Goal: Task Accomplishment & Management: Manage account settings

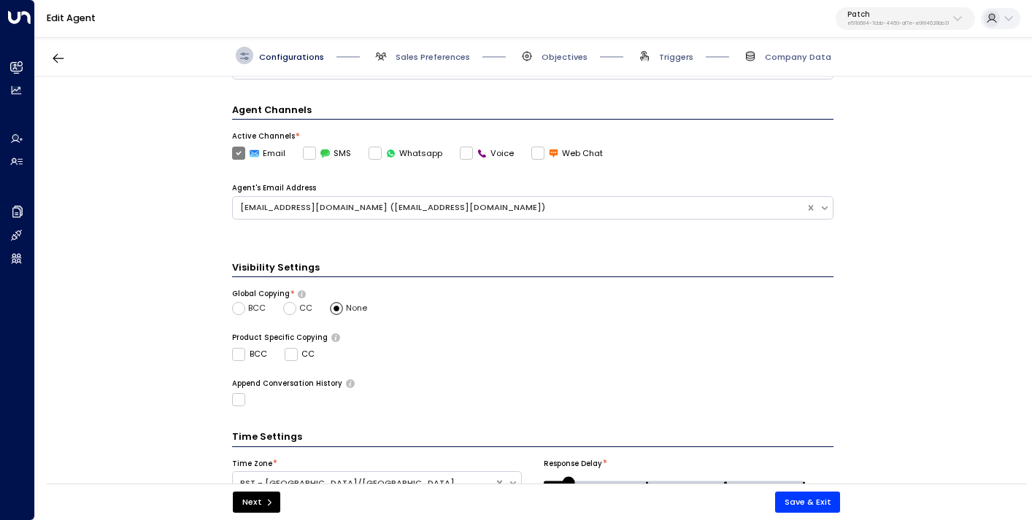
scroll to position [314, 0]
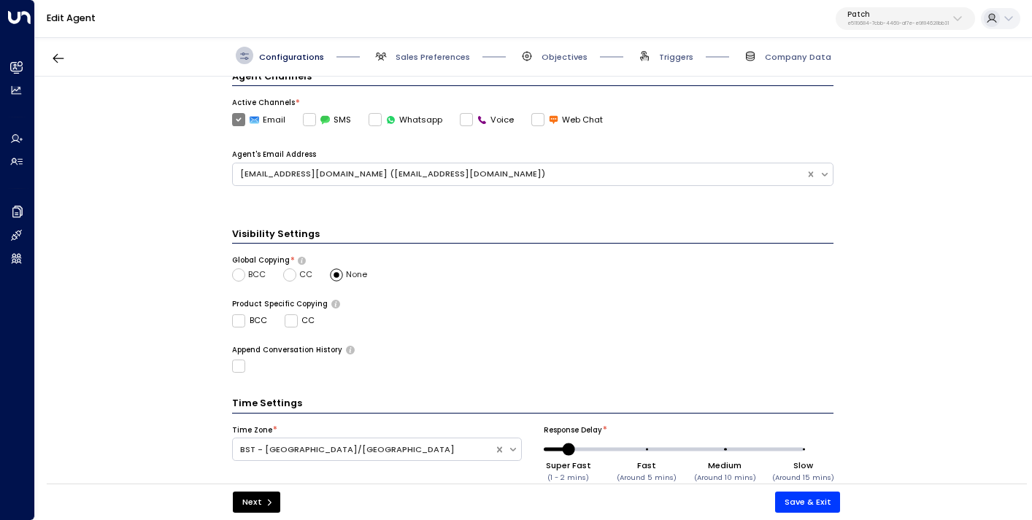
click at [248, 273] on span "BCC" at bounding box center [257, 275] width 18 height 12
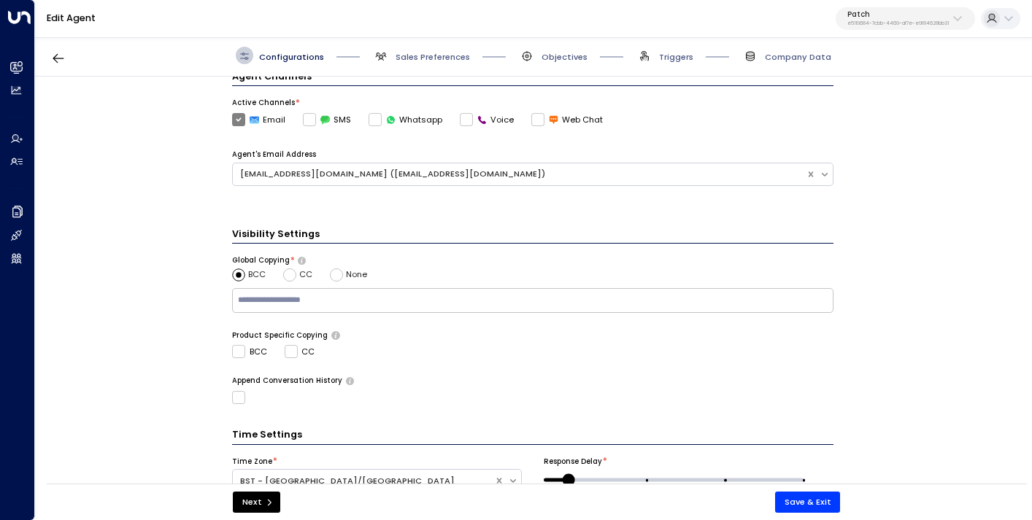
click at [288, 304] on input "text" at bounding box center [533, 300] width 596 height 19
paste input "**********"
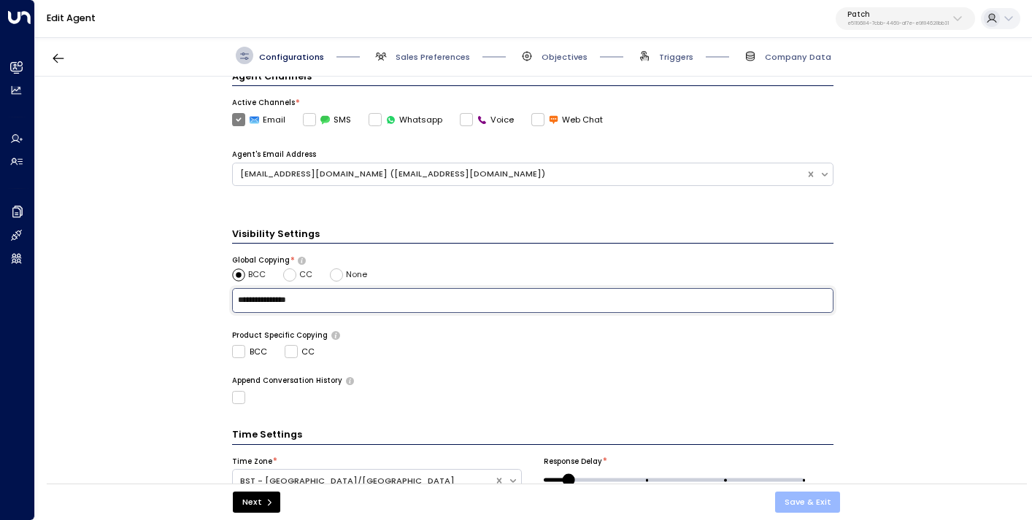
type input "**********"
click at [817, 507] on button "Save & Exit" at bounding box center [808, 502] width 66 height 21
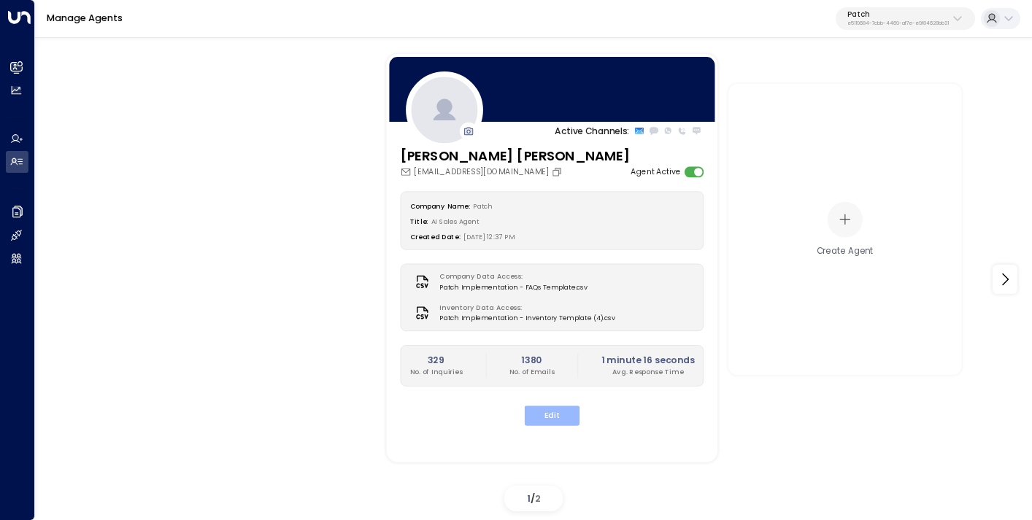
click at [556, 418] on button "Edit" at bounding box center [552, 416] width 55 height 20
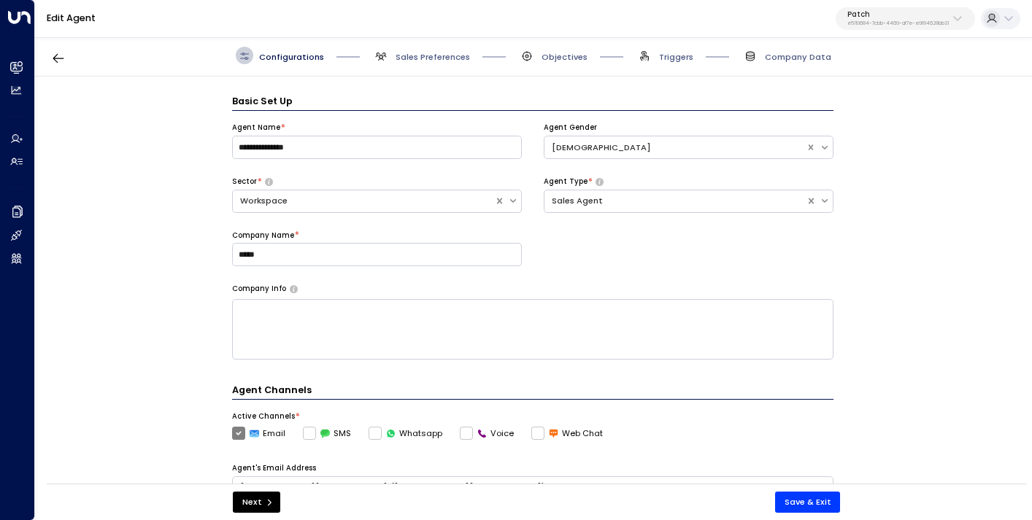
scroll to position [18, 0]
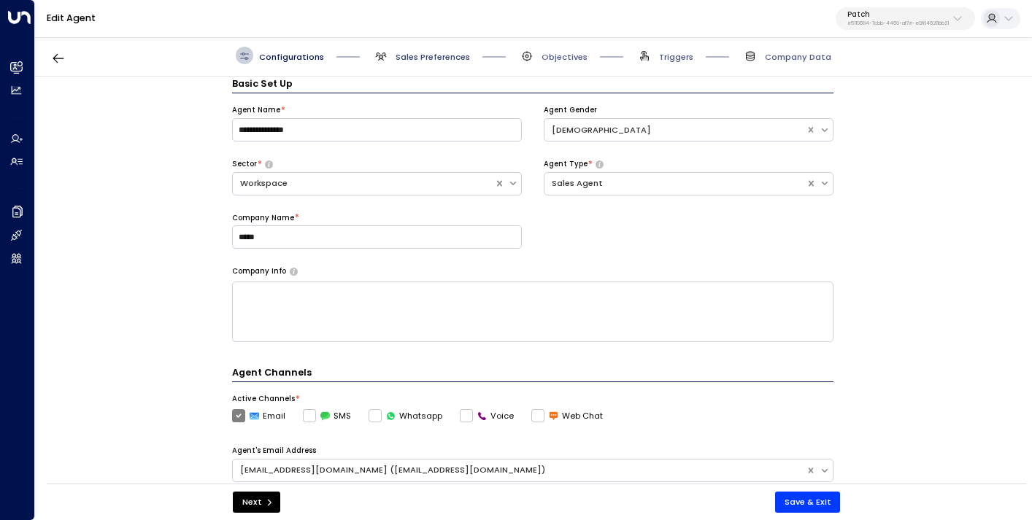
click at [440, 51] on span "Sales Preferences" at bounding box center [433, 57] width 74 height 12
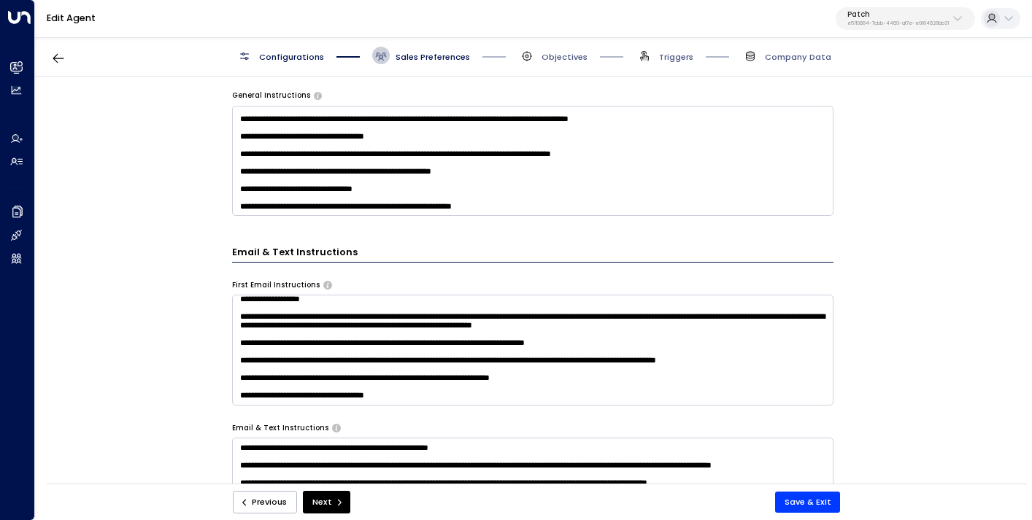
scroll to position [388, 0]
click at [375, 324] on textarea at bounding box center [532, 350] width 601 height 110
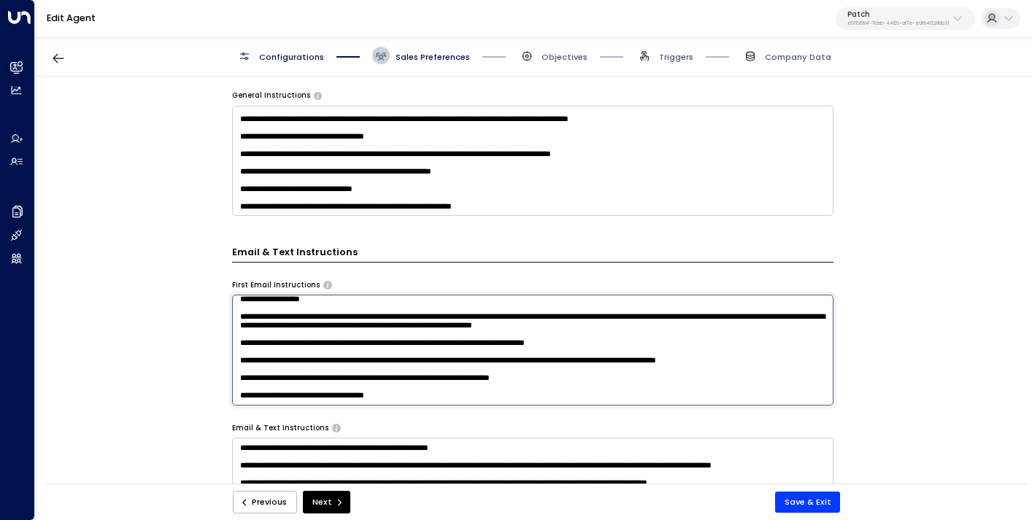
click at [375, 324] on textarea at bounding box center [532, 350] width 601 height 110
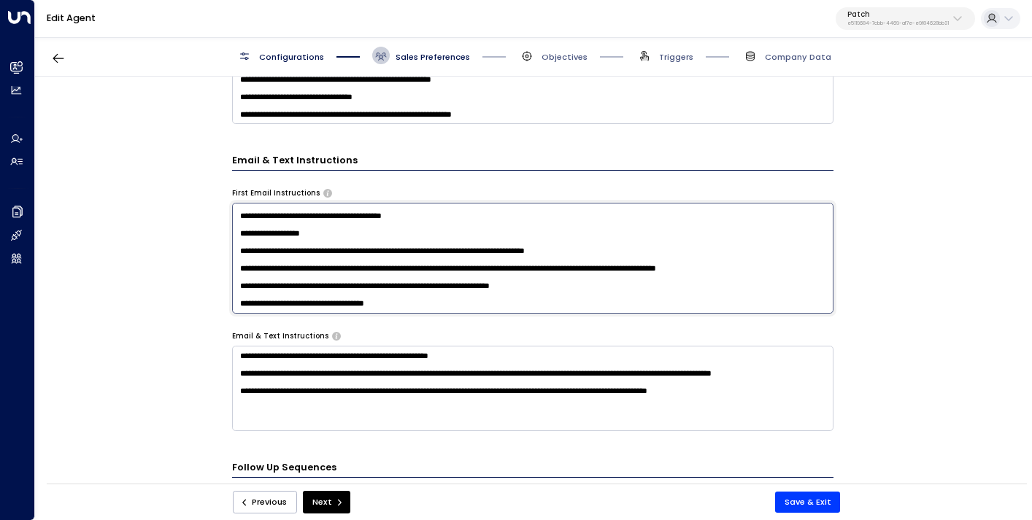
scroll to position [530, 0]
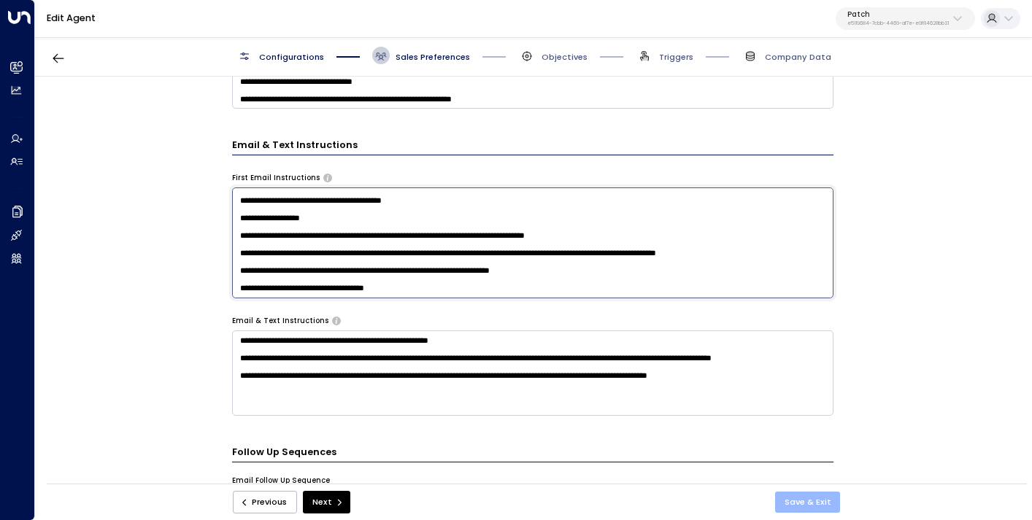
type textarea "**********"
click at [798, 505] on button "Save & Exit" at bounding box center [808, 502] width 66 height 21
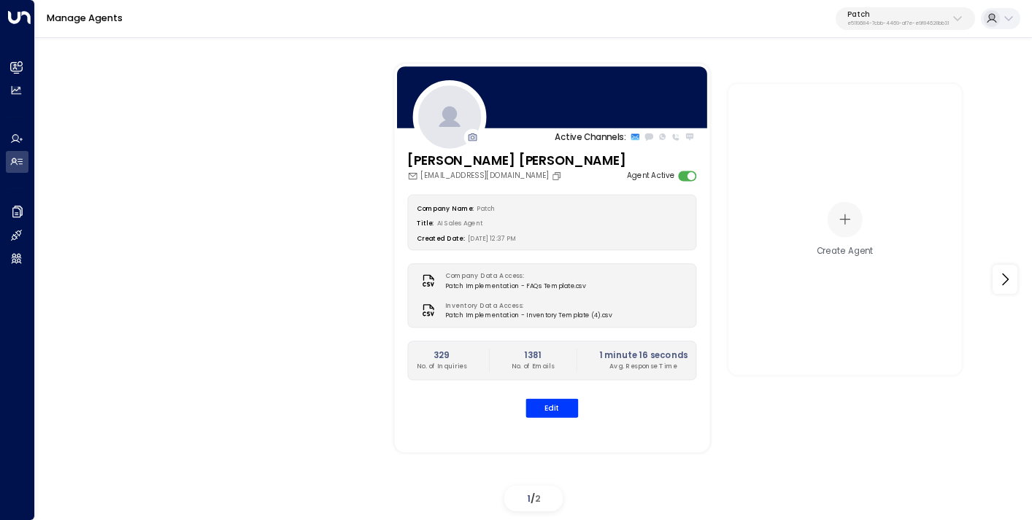
click at [877, 31] on div "Manage Agents Patch e5119684-7cbb-4469-af7e-e9f84628bb31" at bounding box center [533, 19] width 997 height 38
click at [875, 23] on p "e5119684-7cbb-4469-af7e-e9f84628bb31" at bounding box center [897, 23] width 101 height 6
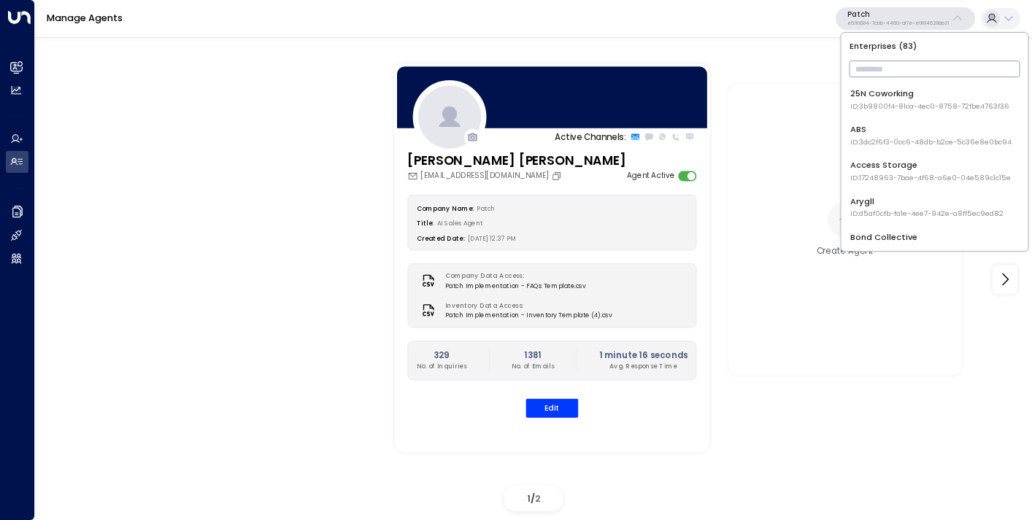
click at [879, 72] on input "text" at bounding box center [935, 69] width 171 height 24
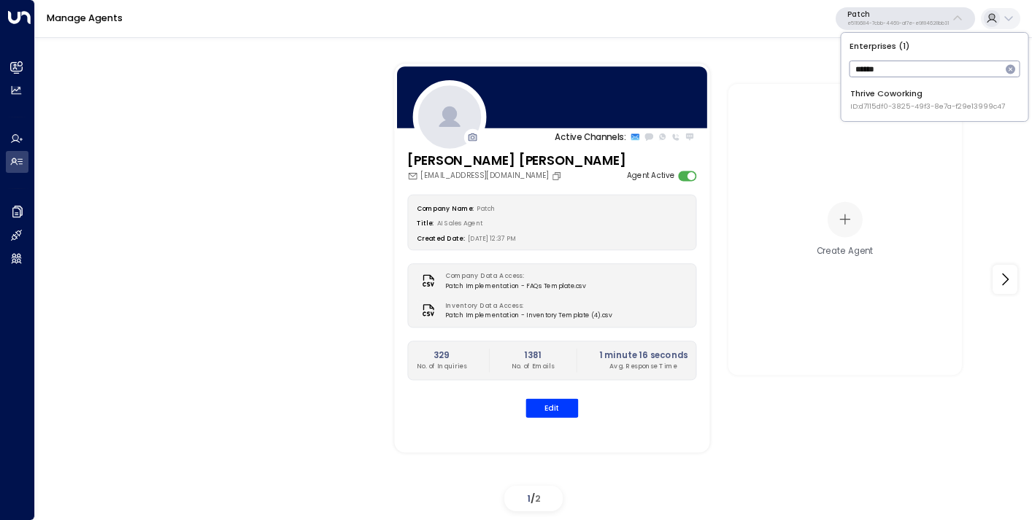
type input "******"
click at [866, 95] on div "Thrive Coworking ID: d7115df0-3825-49f3-8e7a-f29e13999c47" at bounding box center [927, 100] width 155 height 24
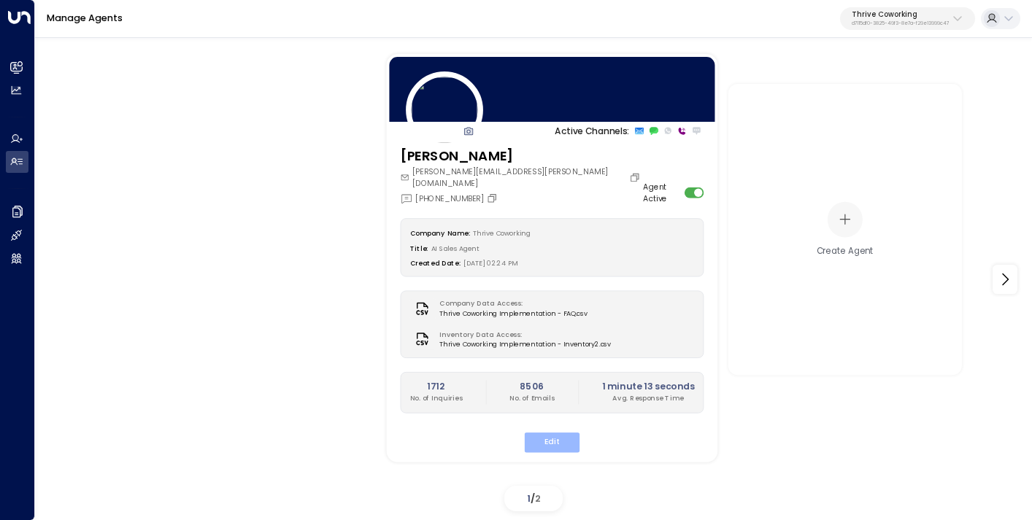
click at [557, 437] on button "Edit" at bounding box center [552, 443] width 55 height 20
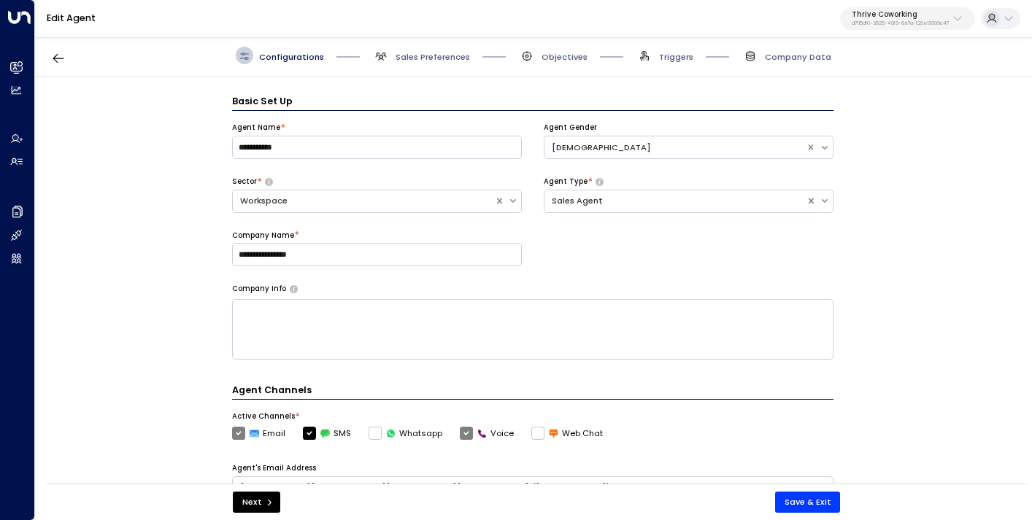
scroll to position [18, 0]
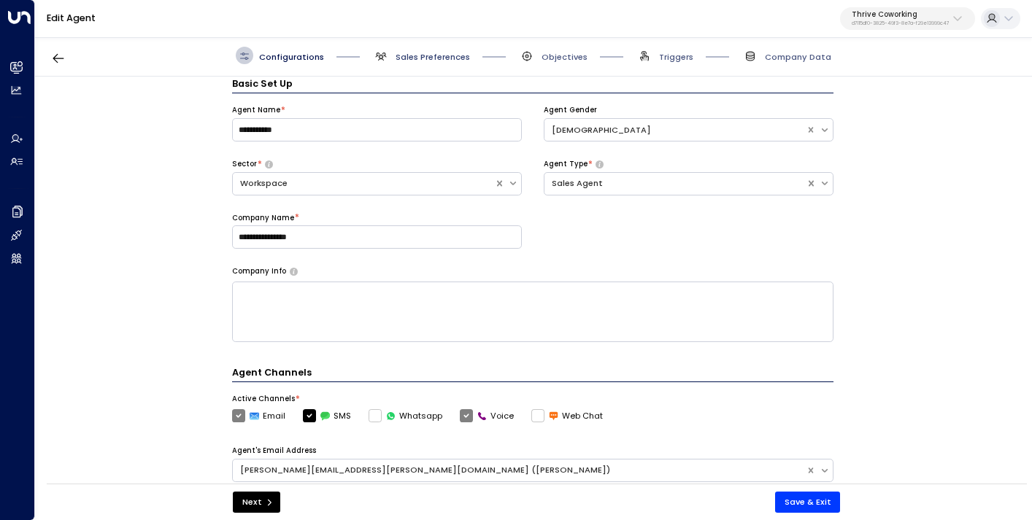
click at [413, 60] on span "Sales Preferences" at bounding box center [433, 57] width 74 height 12
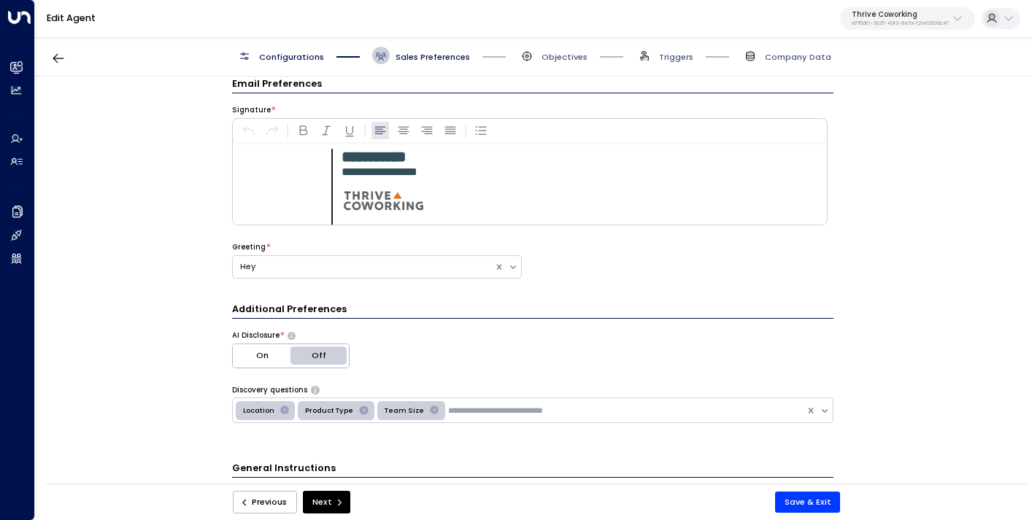
scroll to position [224, 0]
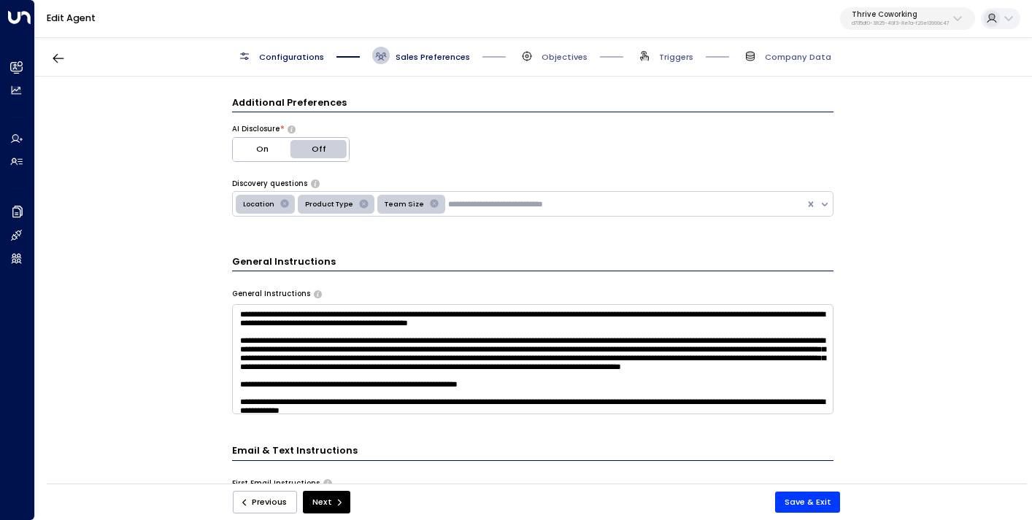
click at [302, 347] on textarea at bounding box center [532, 359] width 601 height 110
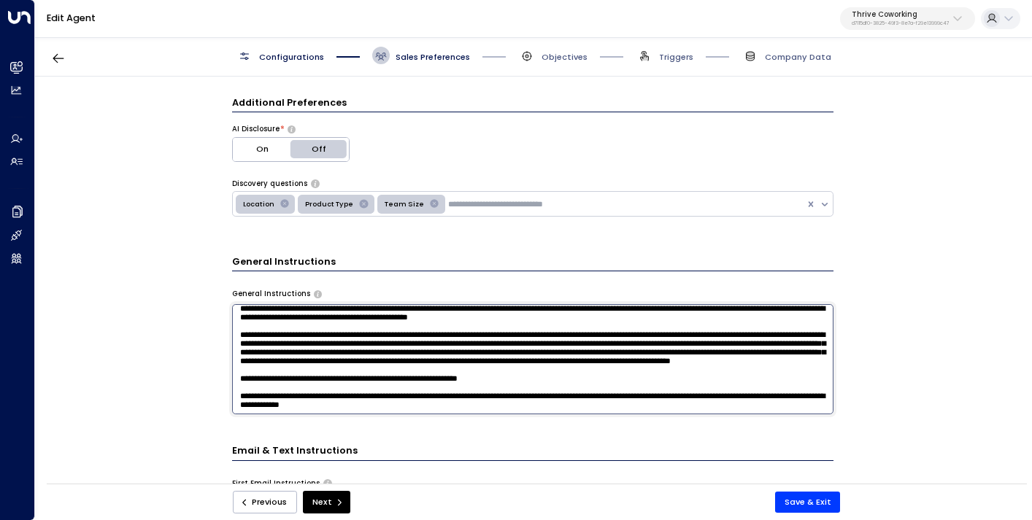
scroll to position [74, 0]
type textarea "**********"
click at [792, 504] on button "Save & Exit" at bounding box center [808, 502] width 66 height 21
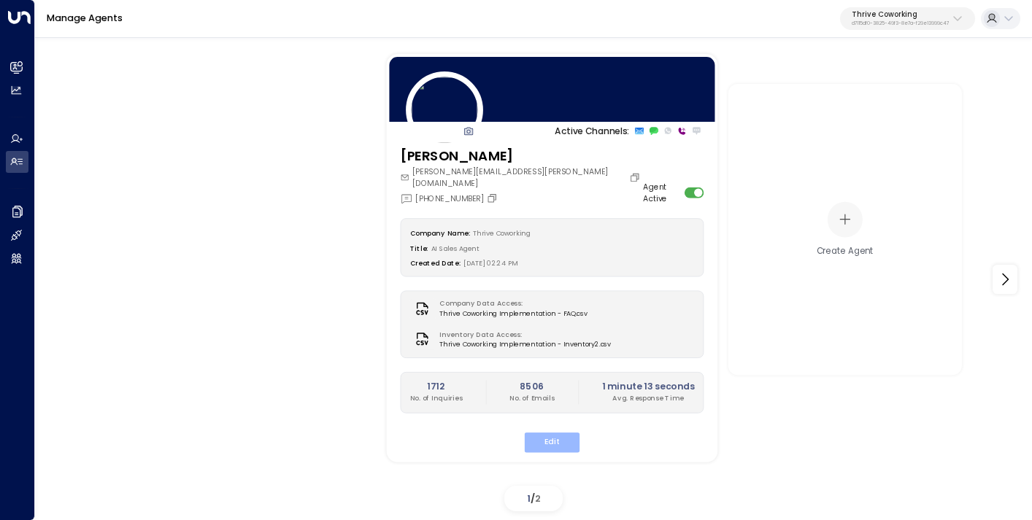
click at [558, 433] on button "Edit" at bounding box center [552, 443] width 55 height 20
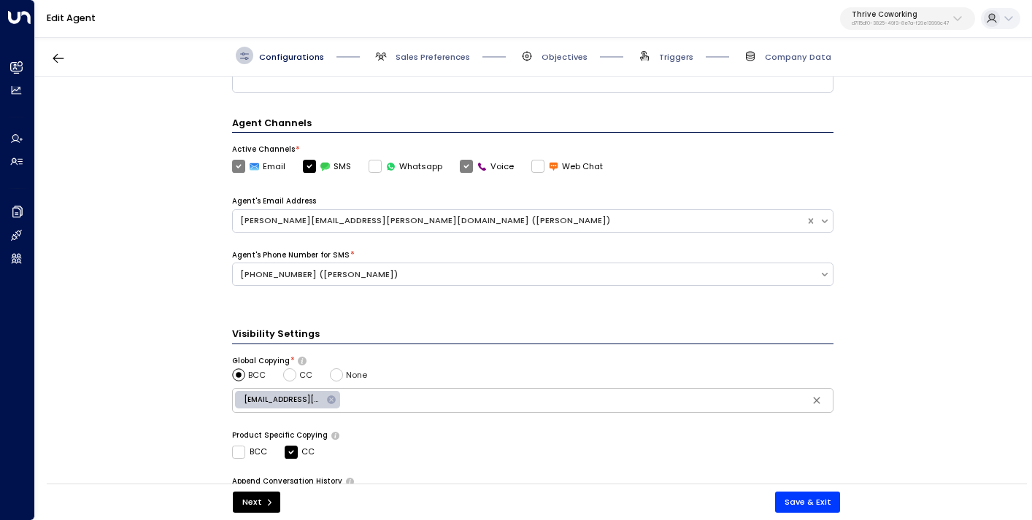
scroll to position [425, 0]
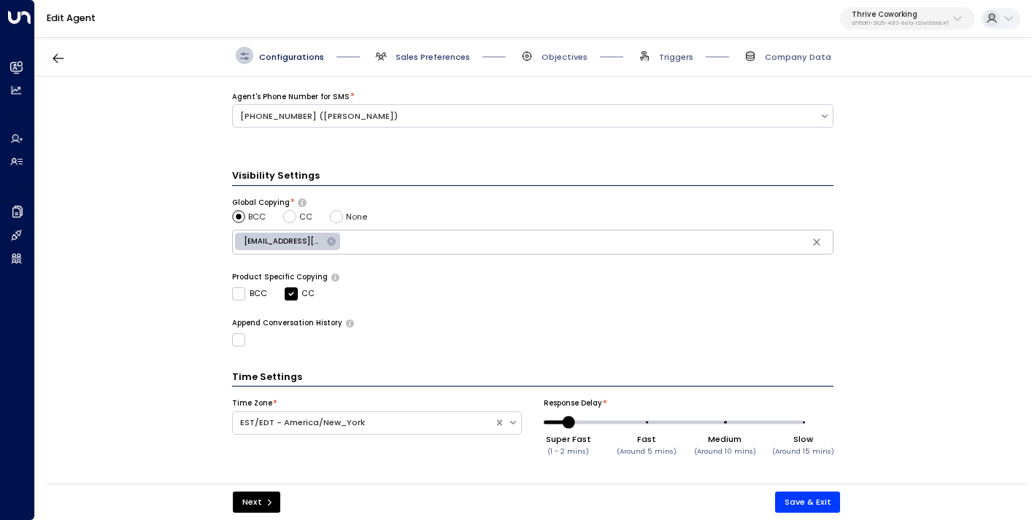
click at [423, 59] on span "Sales Preferences" at bounding box center [433, 57] width 74 height 12
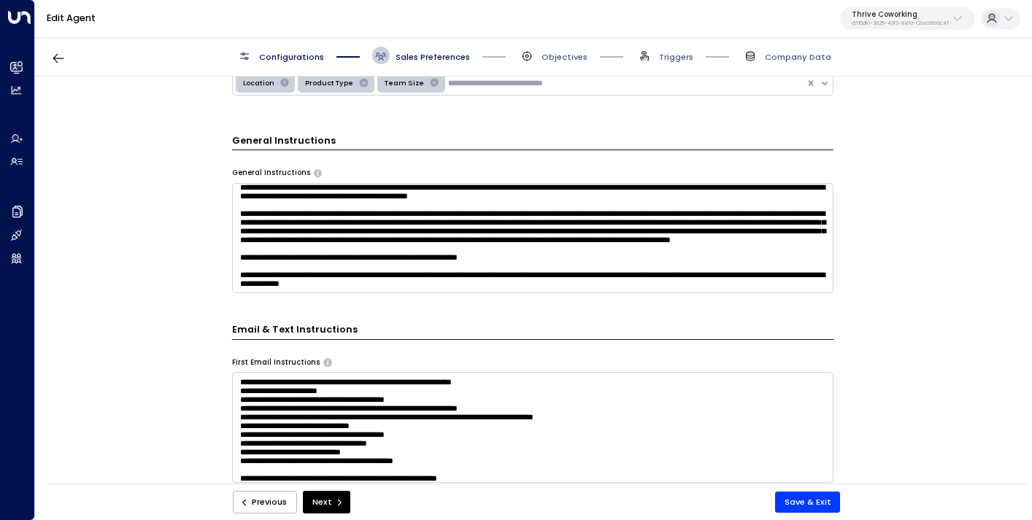
scroll to position [351, 0]
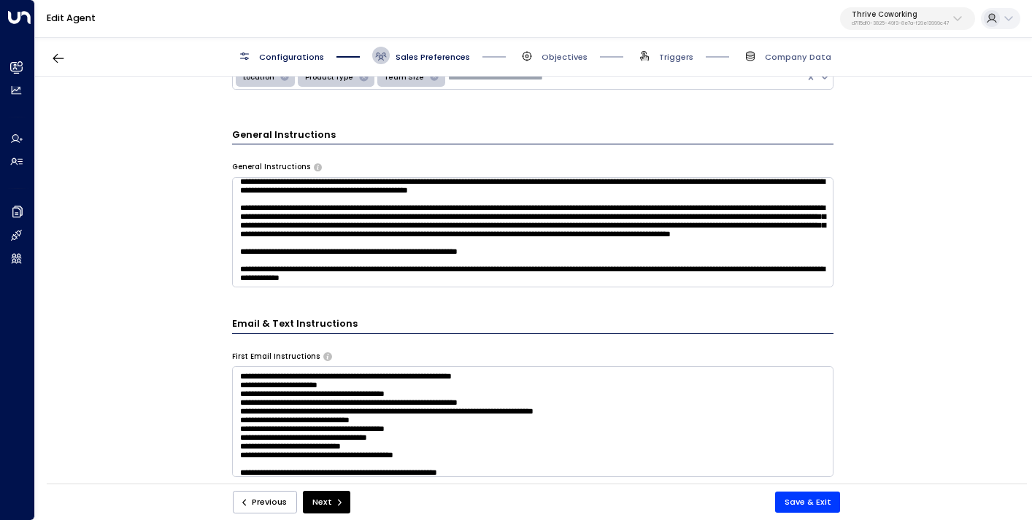
click at [549, 275] on textarea at bounding box center [532, 232] width 601 height 110
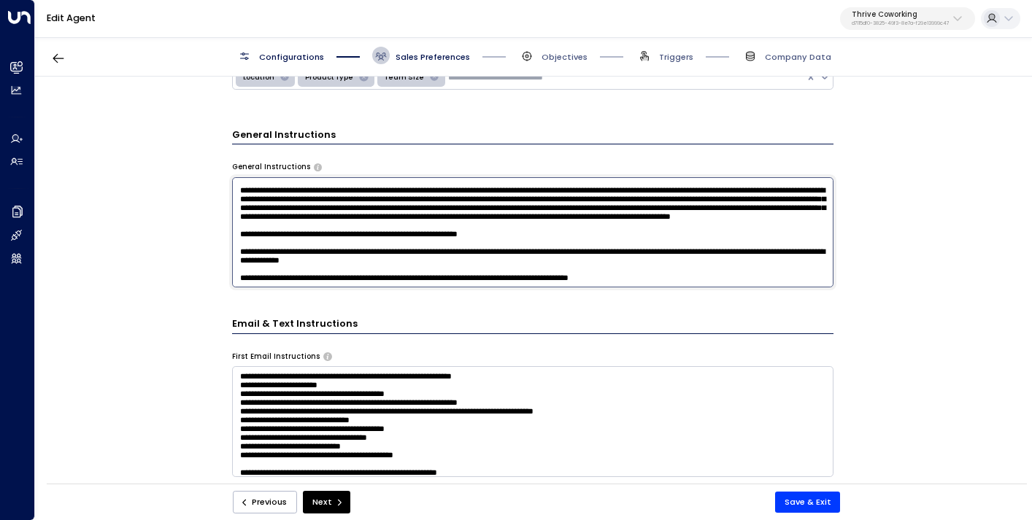
scroll to position [106, 0]
paste textarea "**********"
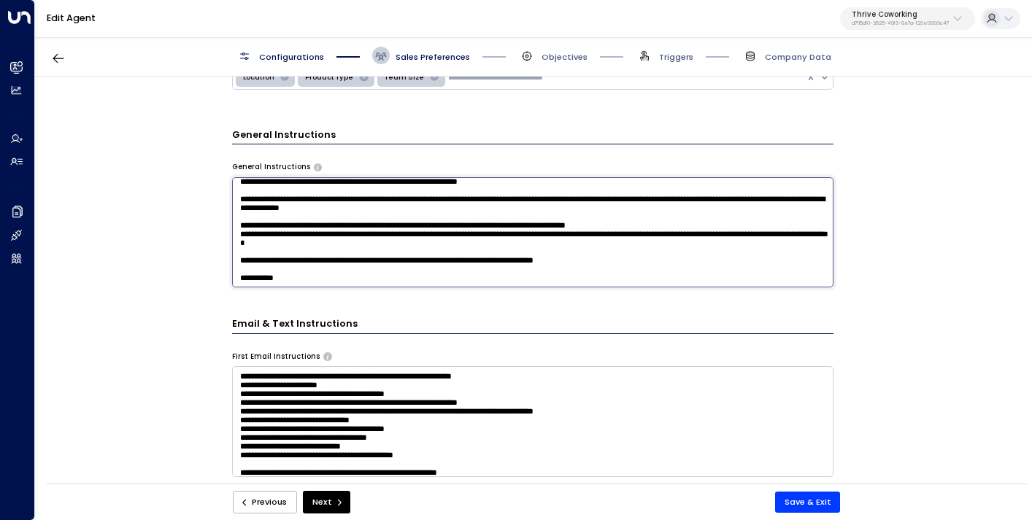
scroll to position [168, 0]
click at [706, 207] on textarea at bounding box center [532, 232] width 601 height 110
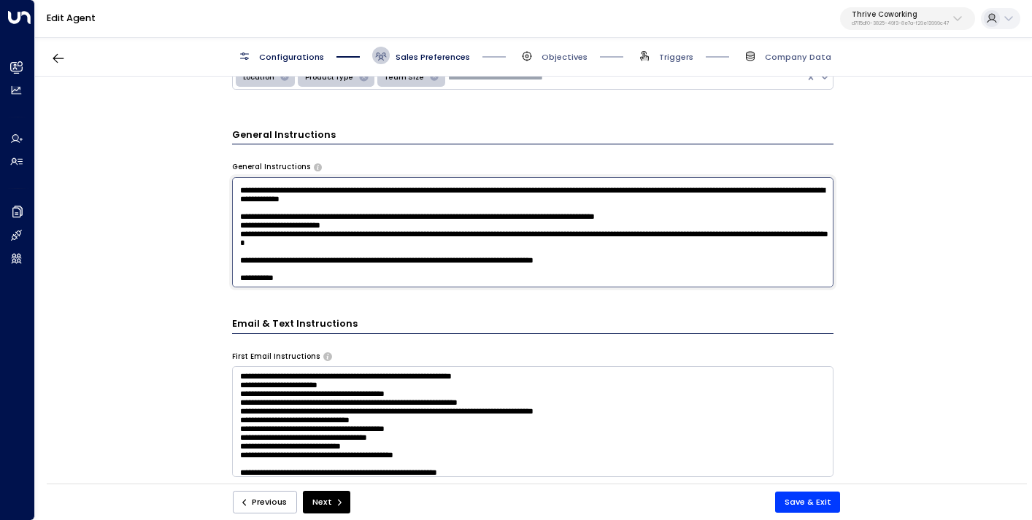
scroll to position [384, 0]
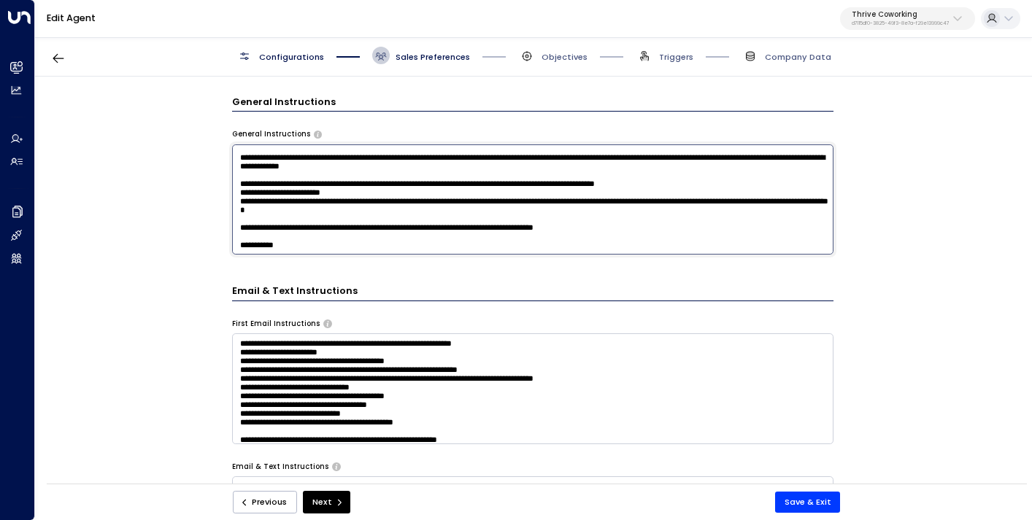
click at [649, 232] on textarea at bounding box center [532, 200] width 601 height 110
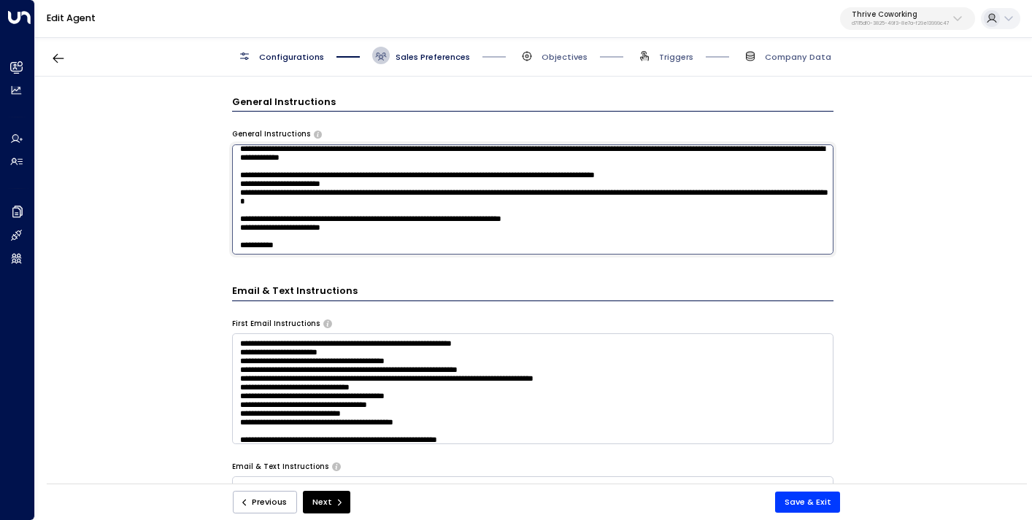
click at [612, 235] on textarea at bounding box center [532, 200] width 601 height 110
click at [393, 215] on textarea at bounding box center [532, 200] width 601 height 110
click at [423, 220] on textarea at bounding box center [532, 200] width 601 height 110
type textarea "**********"
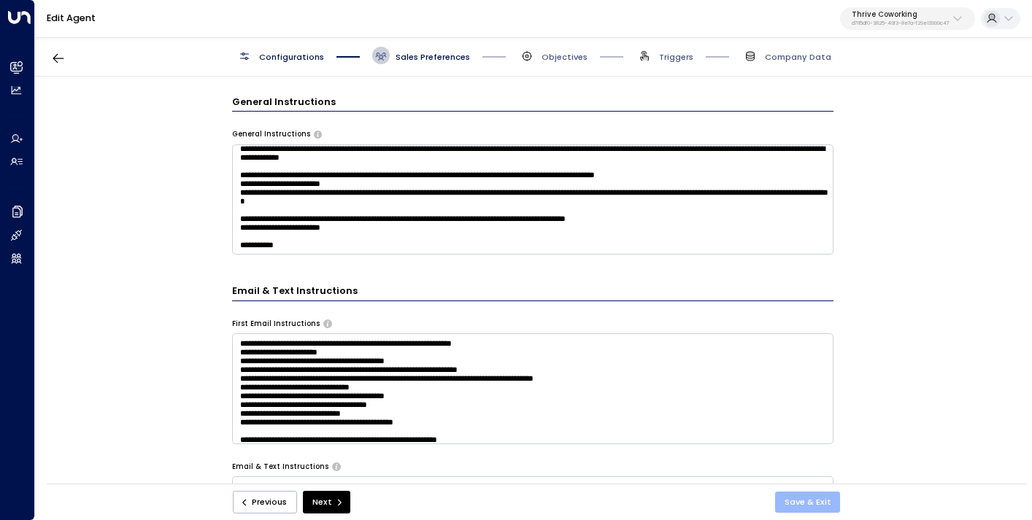
click at [814, 509] on button "Save & Exit" at bounding box center [808, 502] width 66 height 21
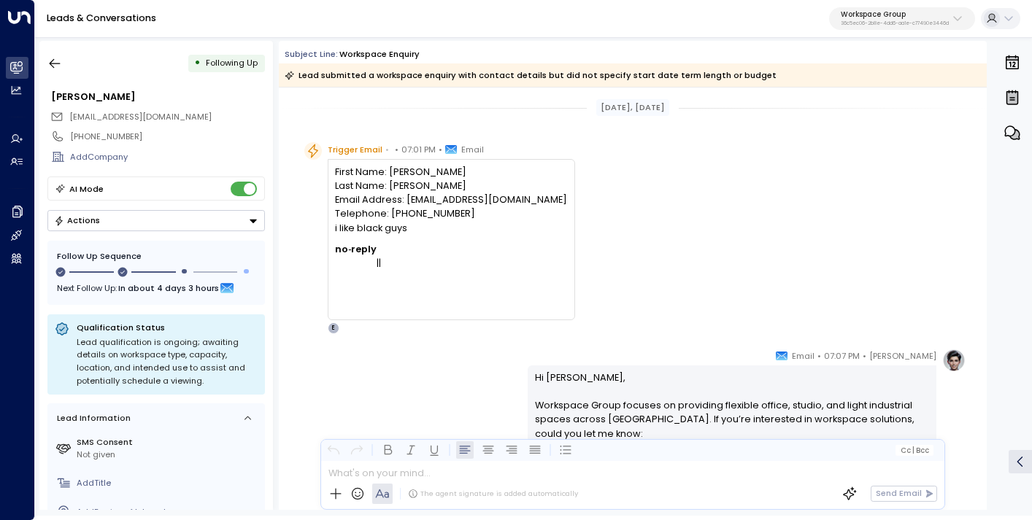
scroll to position [258, 0]
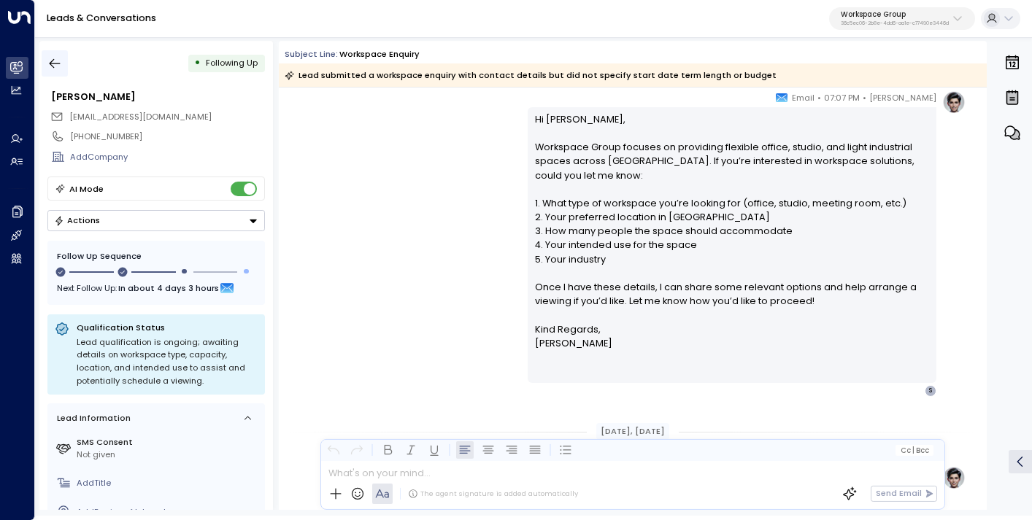
click at [53, 61] on icon "button" at bounding box center [54, 63] width 15 height 15
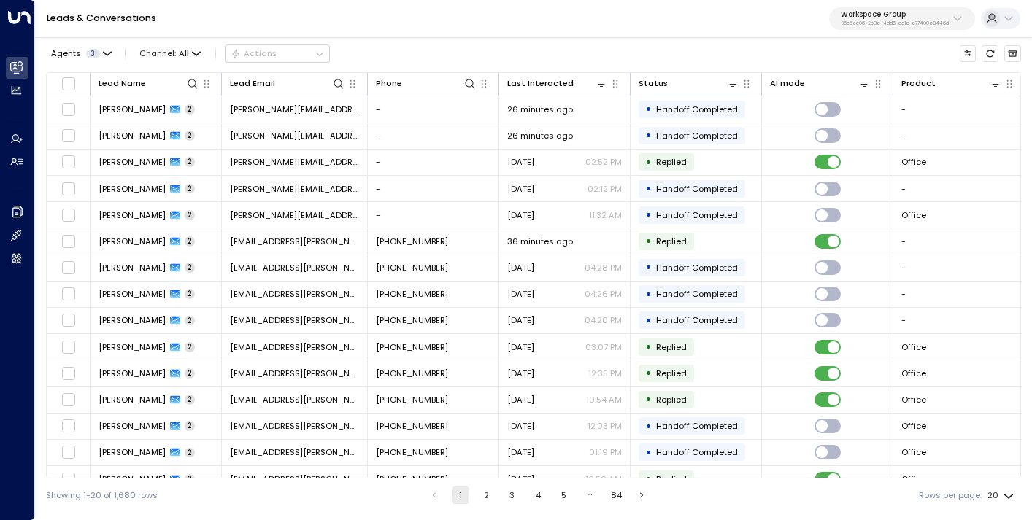
click at [891, 21] on p "36c5ec06-2b8e-4dd6-aa1e-c77490e3446d" at bounding box center [895, 23] width 108 height 6
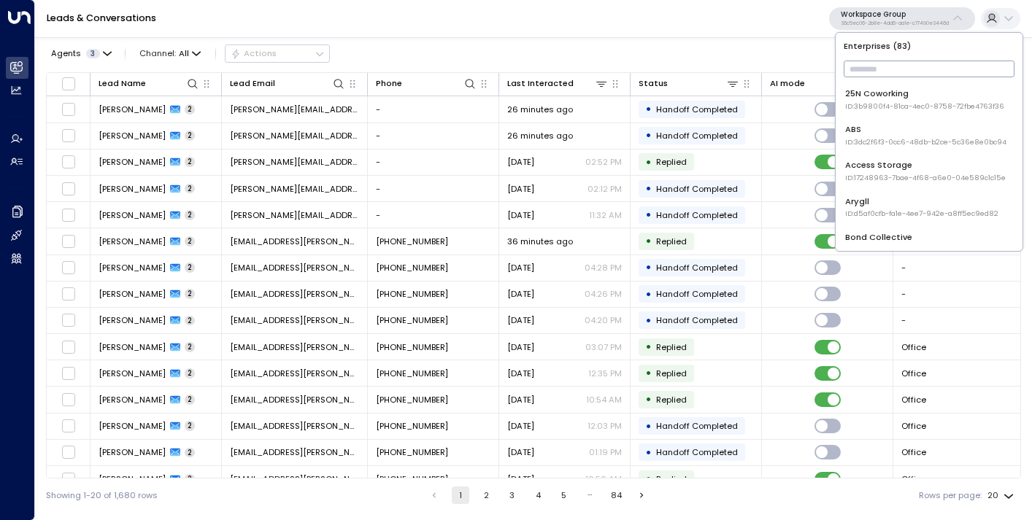
click at [877, 66] on input "text" at bounding box center [929, 69] width 171 height 24
type input "*"
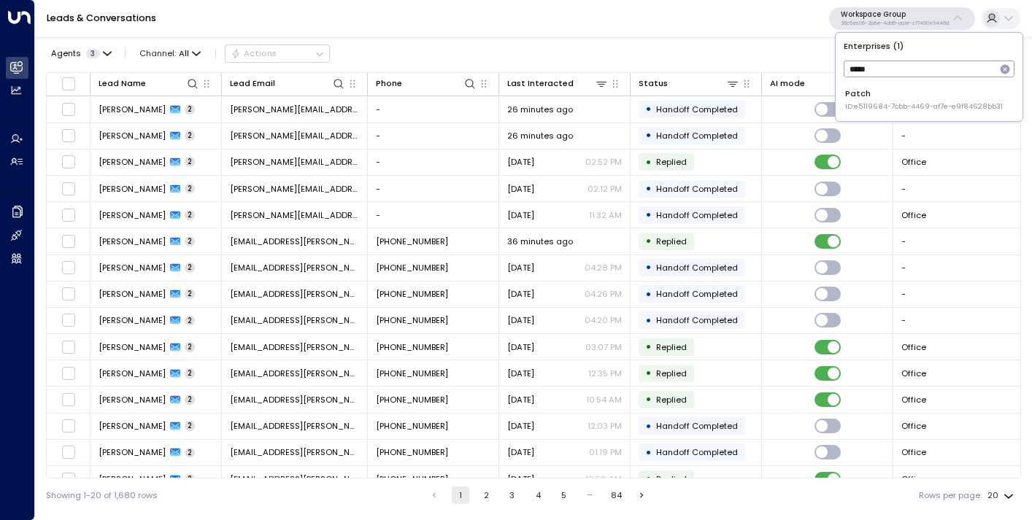
type input "*****"
click at [917, 96] on div "Patch ID: e5119684-7cbb-4469-af7e-e9f84628bb31" at bounding box center [924, 100] width 158 height 24
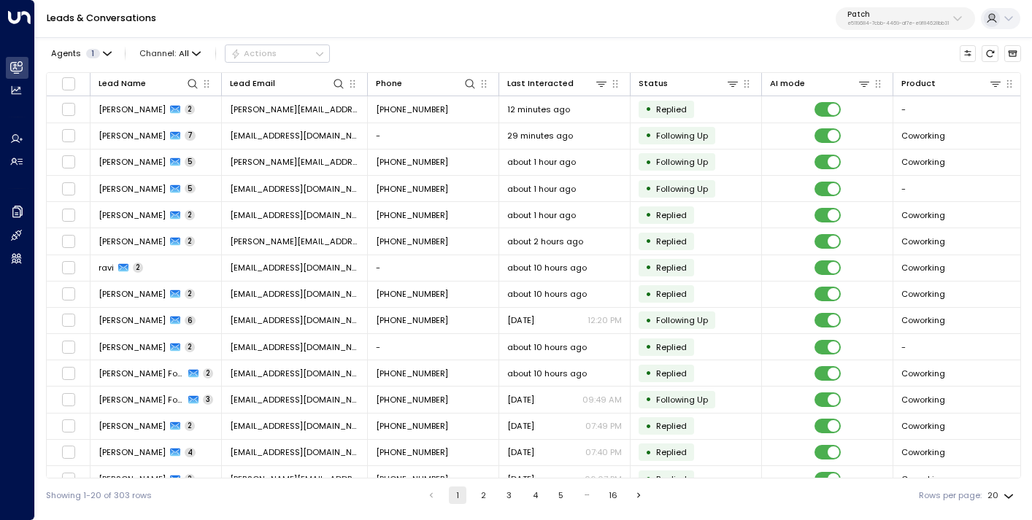
click at [881, 9] on button "Patch e5119684-7cbb-4469-af7e-e9f84628bb31" at bounding box center [905, 18] width 139 height 23
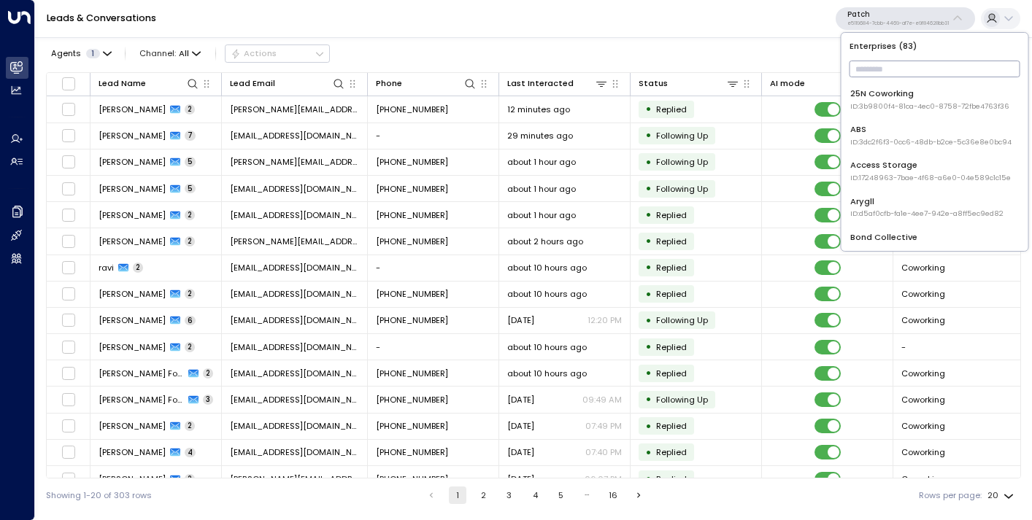
click at [870, 75] on input "text" at bounding box center [935, 69] width 171 height 24
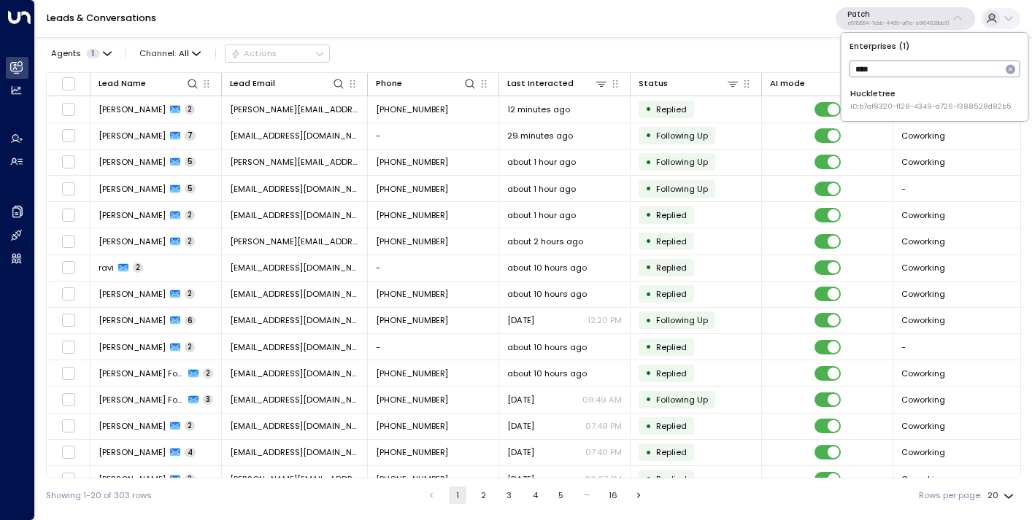
type input "****"
click at [887, 108] on span "ID: b7af8320-f128-4349-a726-f388528d82b5" at bounding box center [930, 106] width 161 height 10
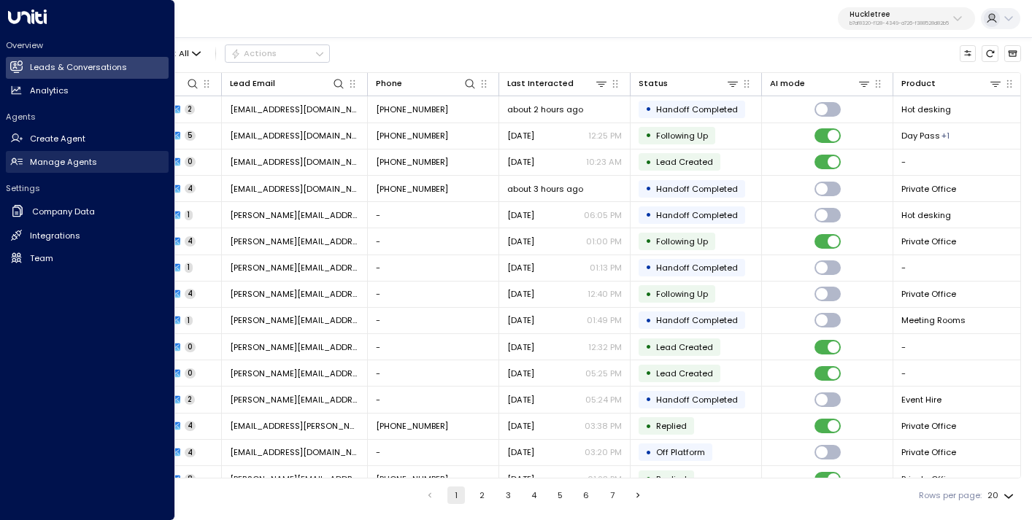
click at [61, 161] on h2 "Manage Agents" at bounding box center [63, 162] width 67 height 12
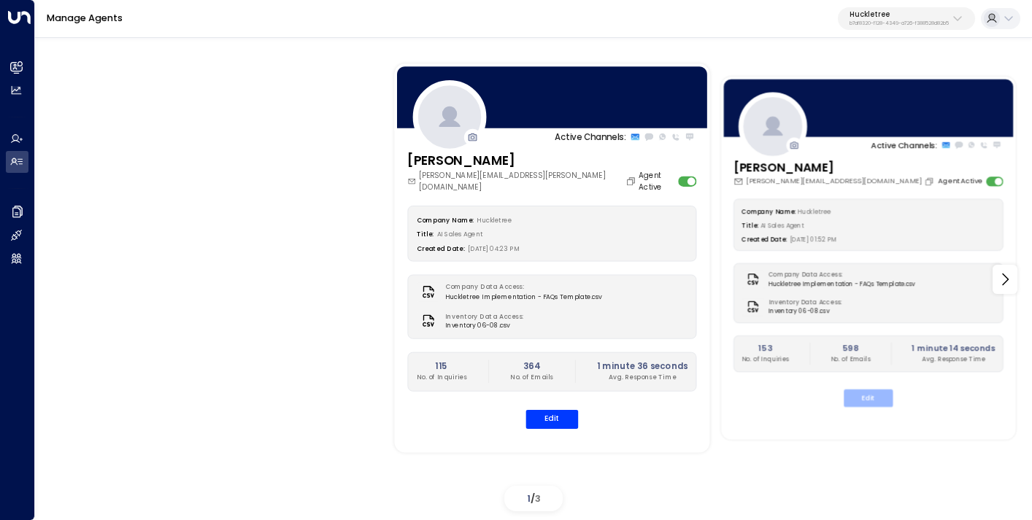
click at [858, 390] on button "Edit" at bounding box center [868, 398] width 49 height 18
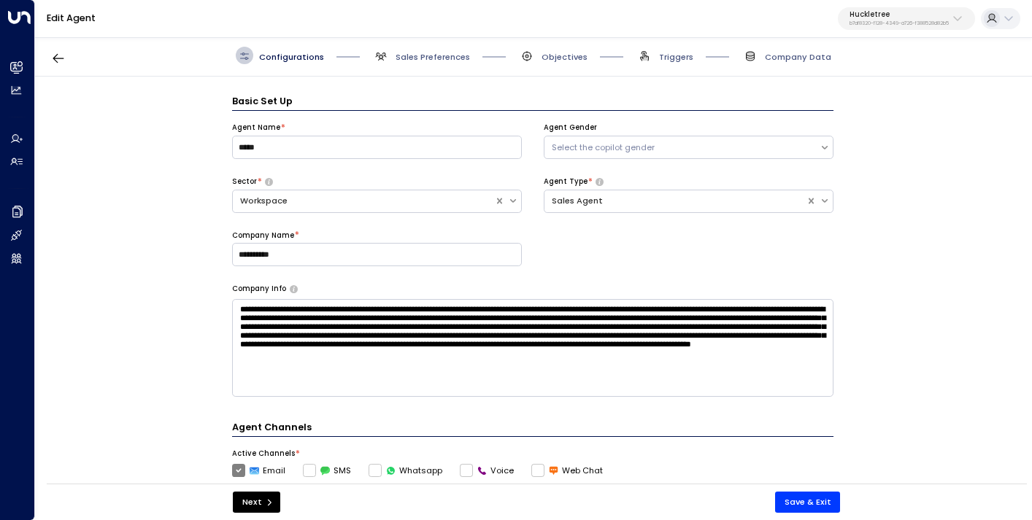
scroll to position [18, 0]
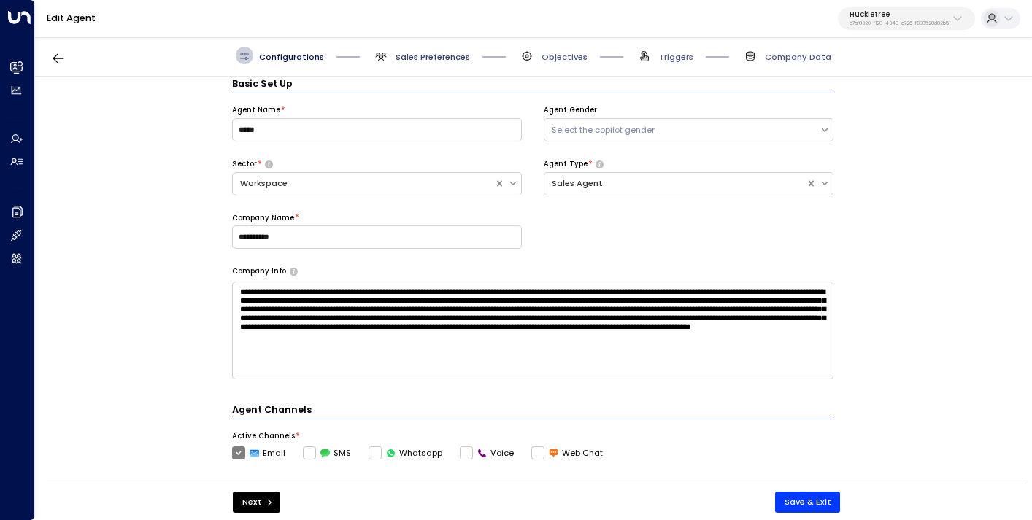
click at [433, 53] on span "Sales Preferences" at bounding box center [433, 57] width 74 height 12
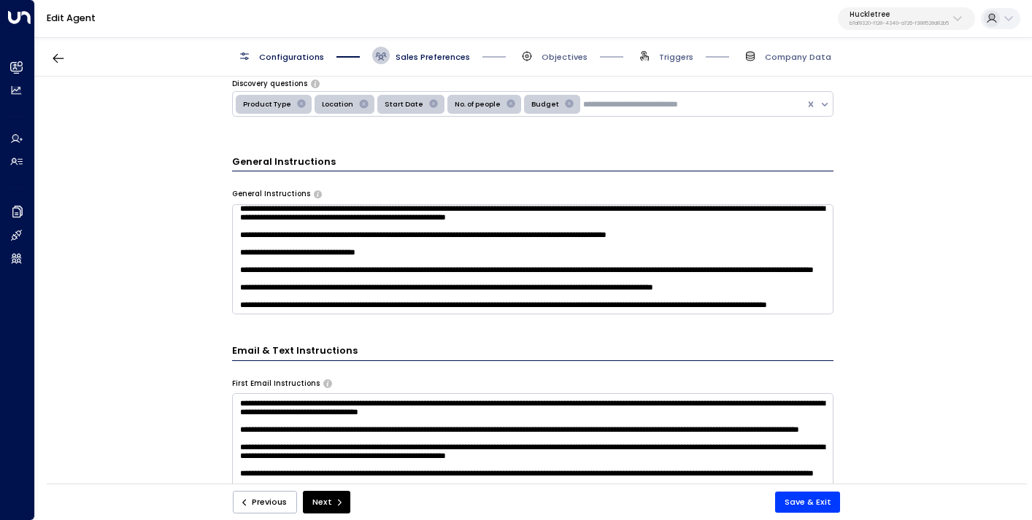
scroll to position [350, 0]
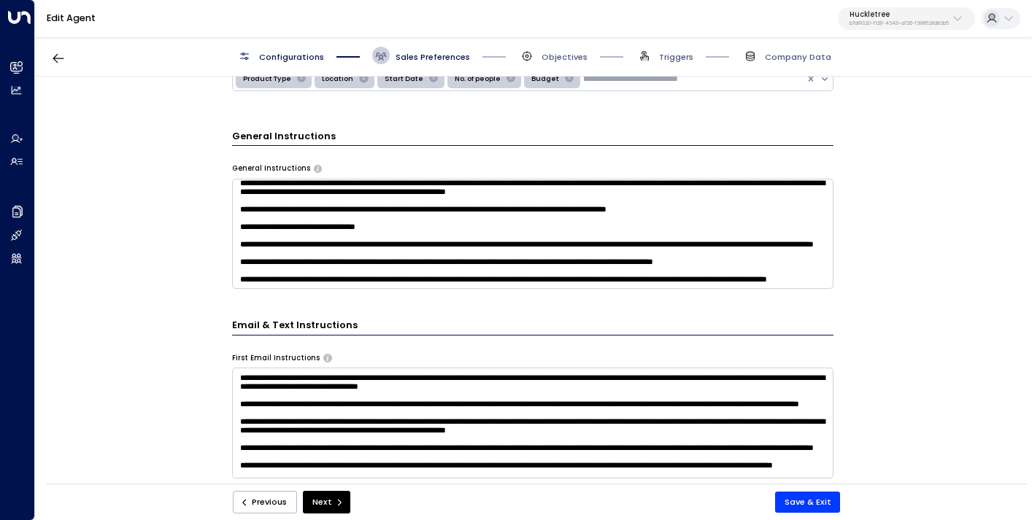
click at [406, 271] on textarea at bounding box center [532, 234] width 601 height 110
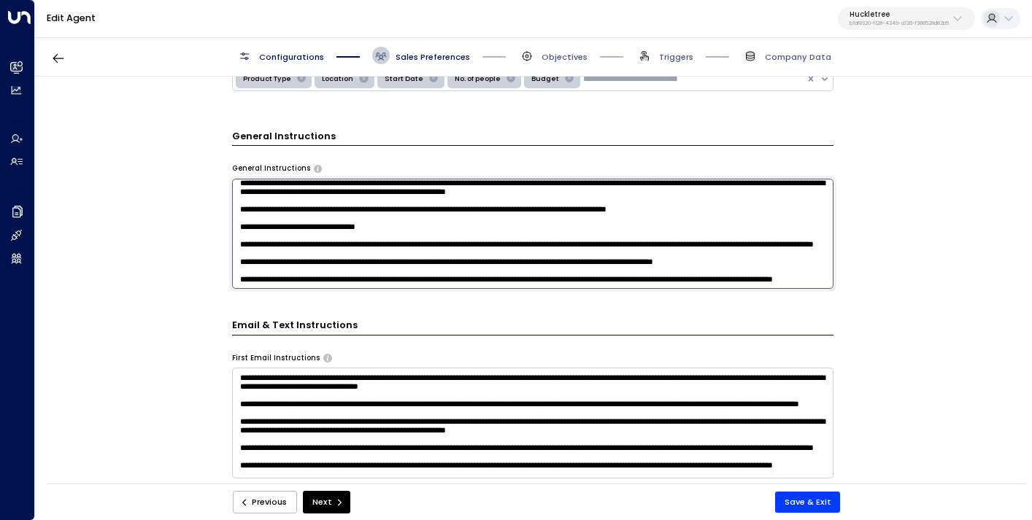
scroll to position [242, 0]
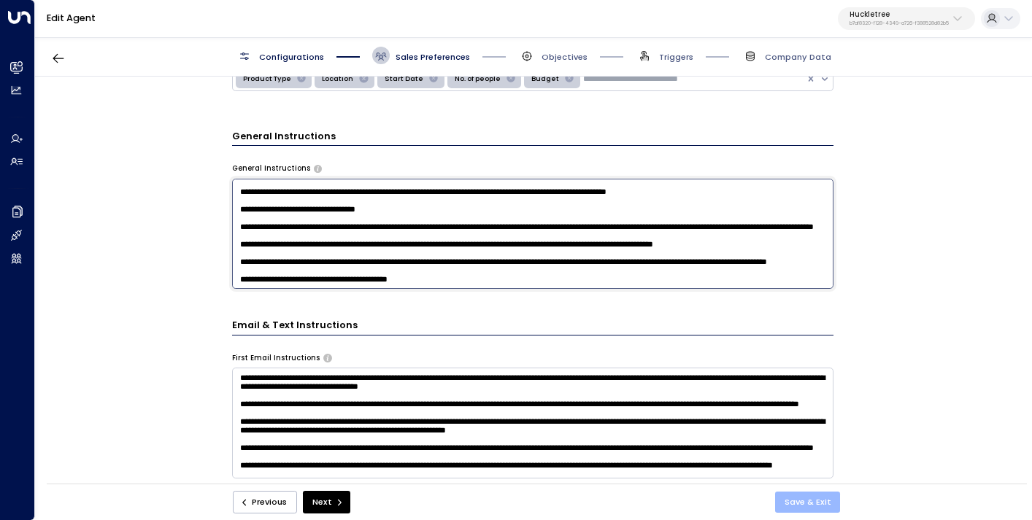
type textarea "**********"
click at [811, 506] on button "Save & Exit" at bounding box center [808, 502] width 66 height 21
